Goal: Task Accomplishment & Management: Manage account settings

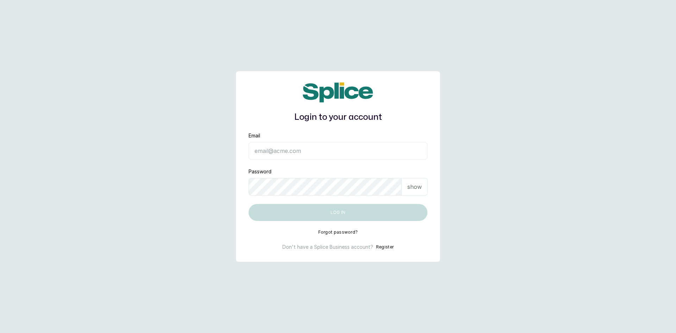
click at [260, 149] on input "Email" at bounding box center [337, 151] width 179 height 18
type input "sandraamanze012@gmail.com"
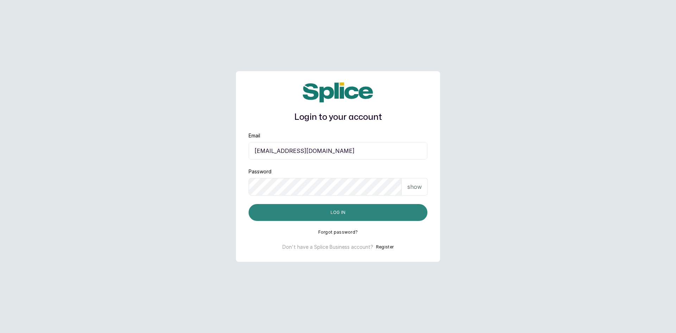
click at [304, 207] on button "Log in" at bounding box center [337, 212] width 179 height 17
click at [296, 210] on button "Log in" at bounding box center [337, 212] width 179 height 17
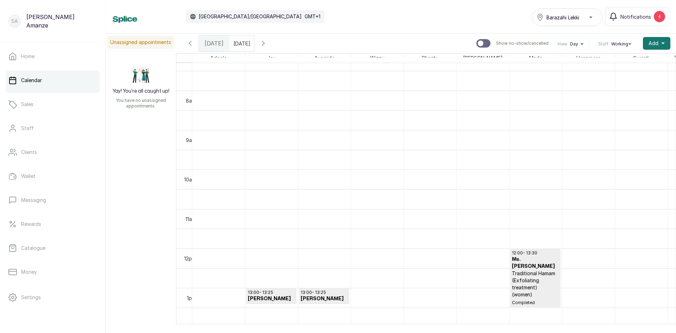
scroll to position [342, 0]
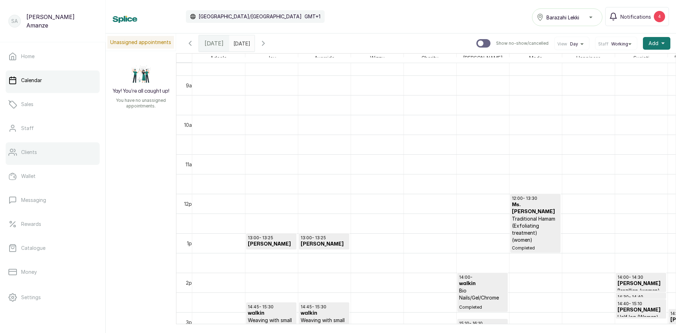
click at [30, 156] on link "Clients" at bounding box center [53, 152] width 94 height 20
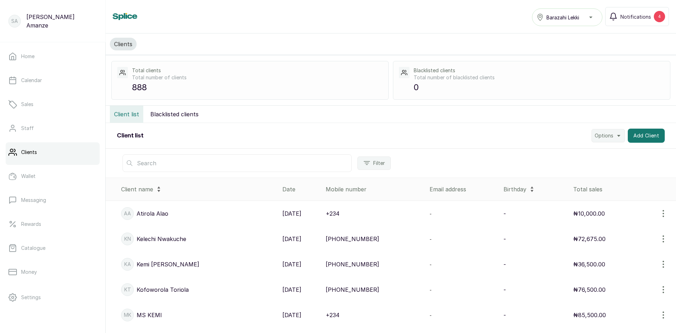
click at [154, 158] on input "text" at bounding box center [236, 163] width 229 height 18
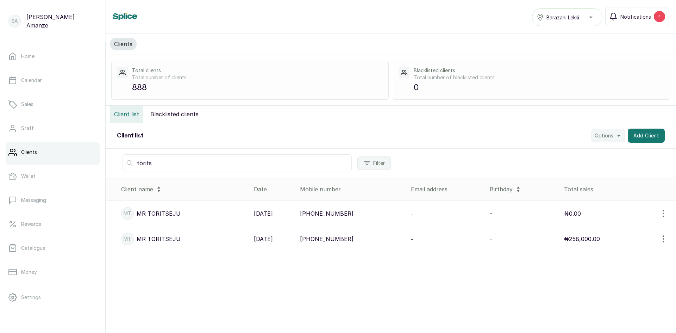
type input "torits"
click at [335, 212] on p "+2349164080533" at bounding box center [326, 213] width 53 height 8
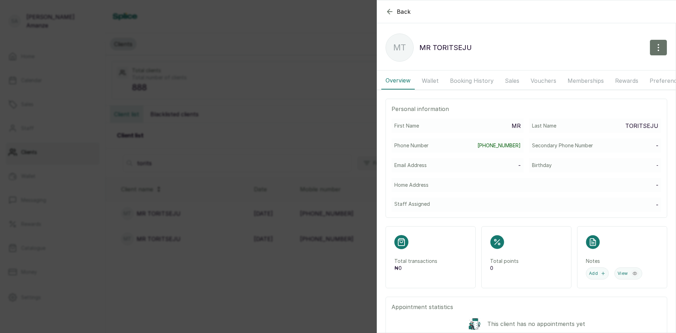
click at [428, 81] on button "Wallet" at bounding box center [429, 81] width 25 height 18
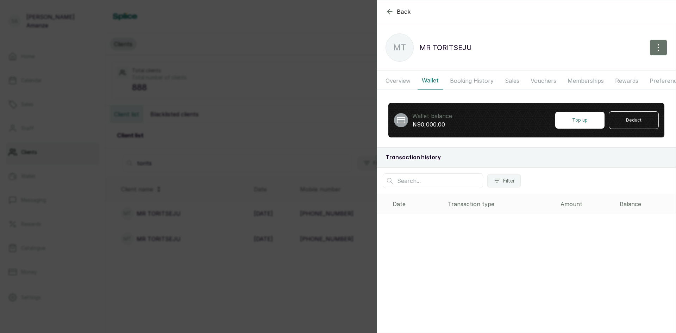
click at [407, 82] on button "Overview" at bounding box center [397, 81] width 33 height 18
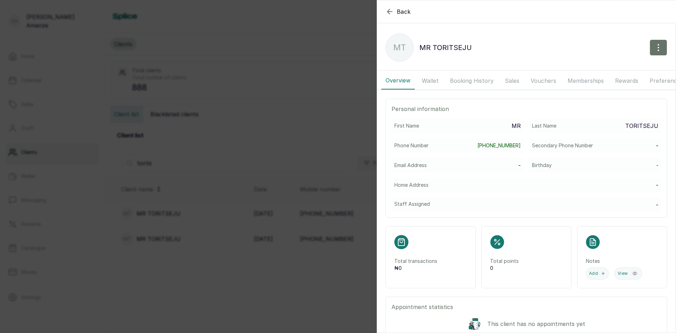
click at [427, 83] on button "Wallet" at bounding box center [429, 81] width 25 height 18
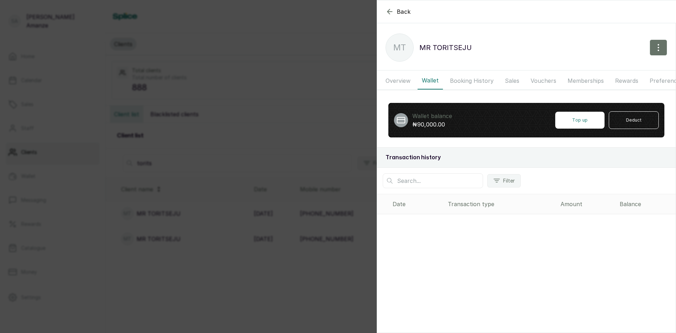
click at [462, 228] on section "Back MR TORITSEJU MT MR TORITSEJU Overview Wallet Booking History Sales Voucher…" at bounding box center [526, 166] width 299 height 333
click at [227, 100] on div "Back MR TORITSEJU MT MR TORITSEJU Overview Wallet Booking History Sales Voucher…" at bounding box center [338, 166] width 676 height 333
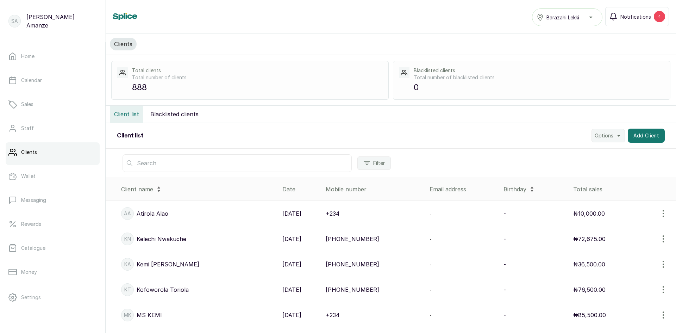
click at [195, 171] on input "text" at bounding box center [236, 163] width 229 height 18
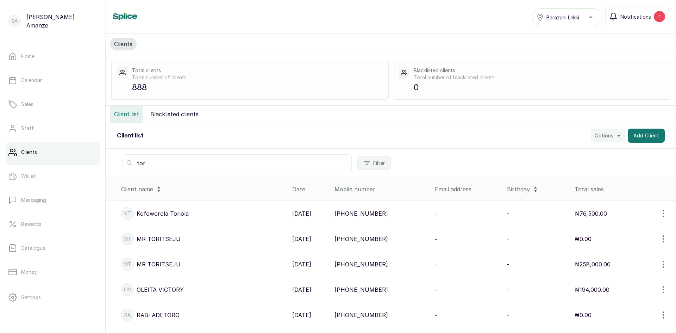
type input "tor"
click at [128, 238] on p "MT" at bounding box center [128, 238] width 8 height 7
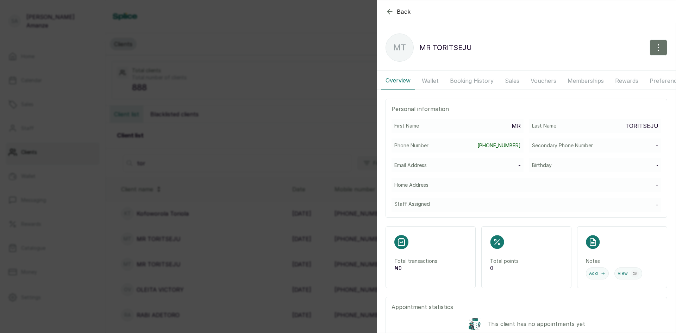
click at [128, 268] on div "Back MR TORITSEJU MT MR TORITSEJU Overview Wallet Booking History Sales Voucher…" at bounding box center [338, 166] width 676 height 333
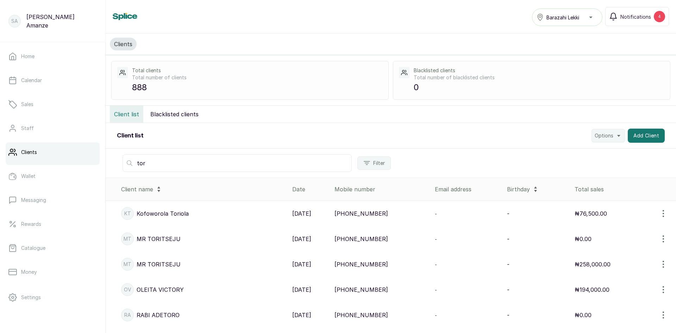
click at [127, 267] on p "MT" at bounding box center [128, 263] width 8 height 7
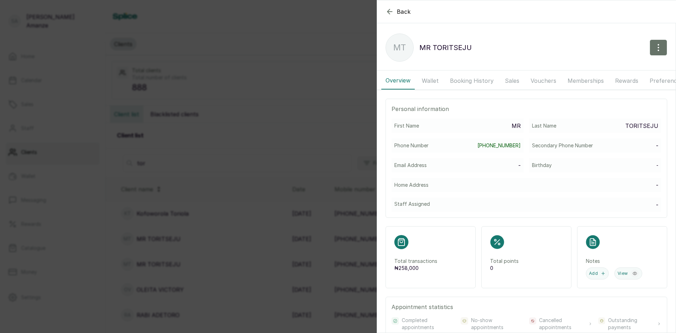
click at [438, 83] on button "Wallet" at bounding box center [429, 81] width 25 height 18
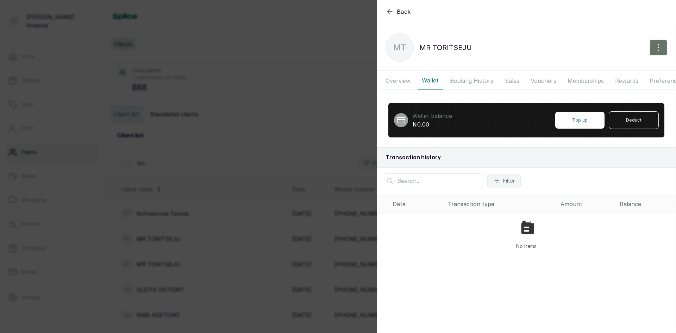
click at [341, 146] on div "Back MR TORITSEJU MT MR TORITSEJU Overview Wallet Booking History Sales Voucher…" at bounding box center [338, 166] width 676 height 333
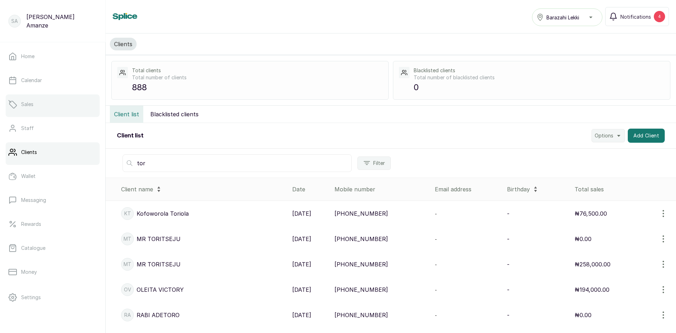
click at [22, 103] on p "Sales" at bounding box center [27, 104] width 12 height 7
